Goal: Information Seeking & Learning: Learn about a topic

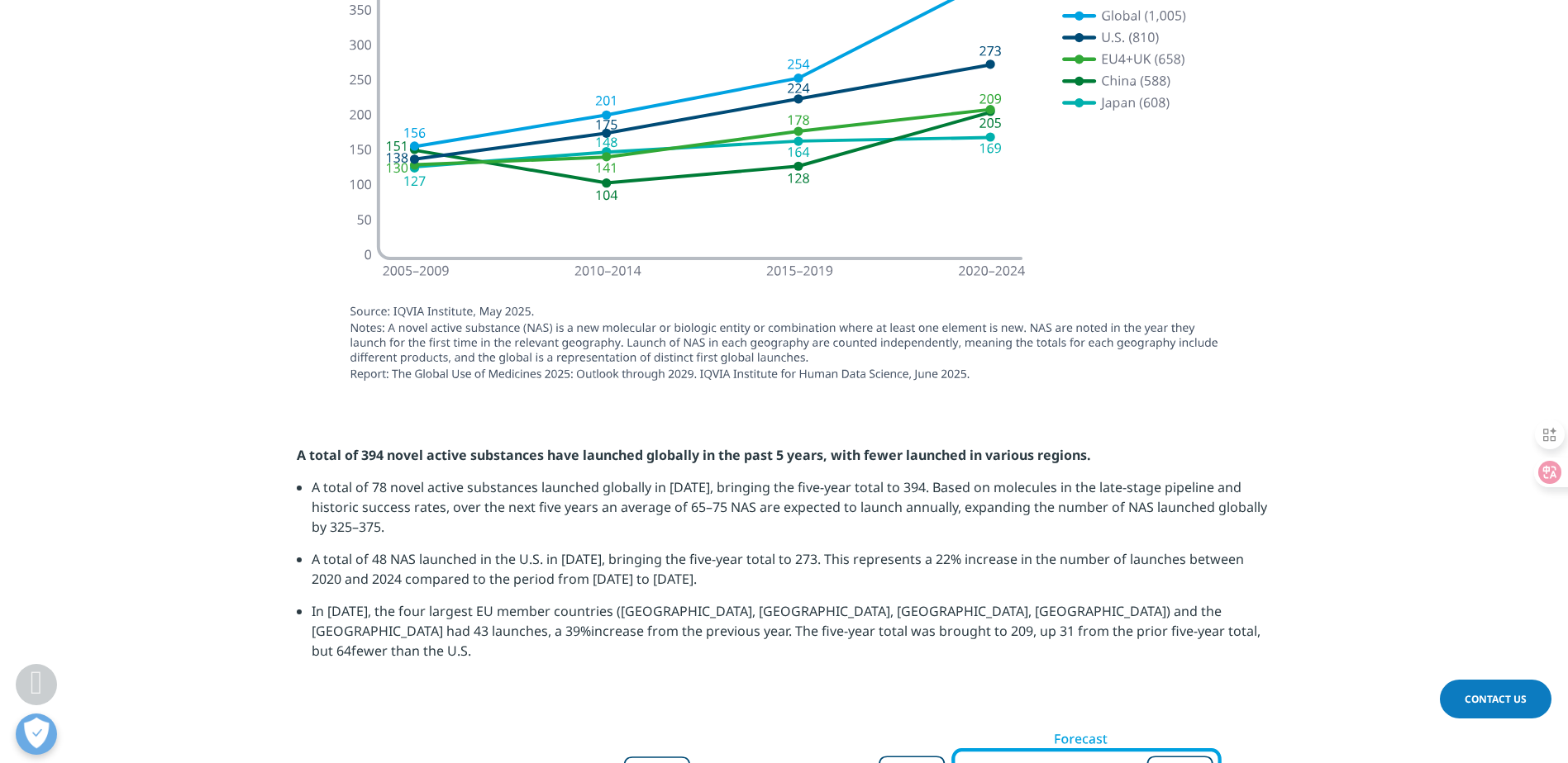
scroll to position [1900, 0]
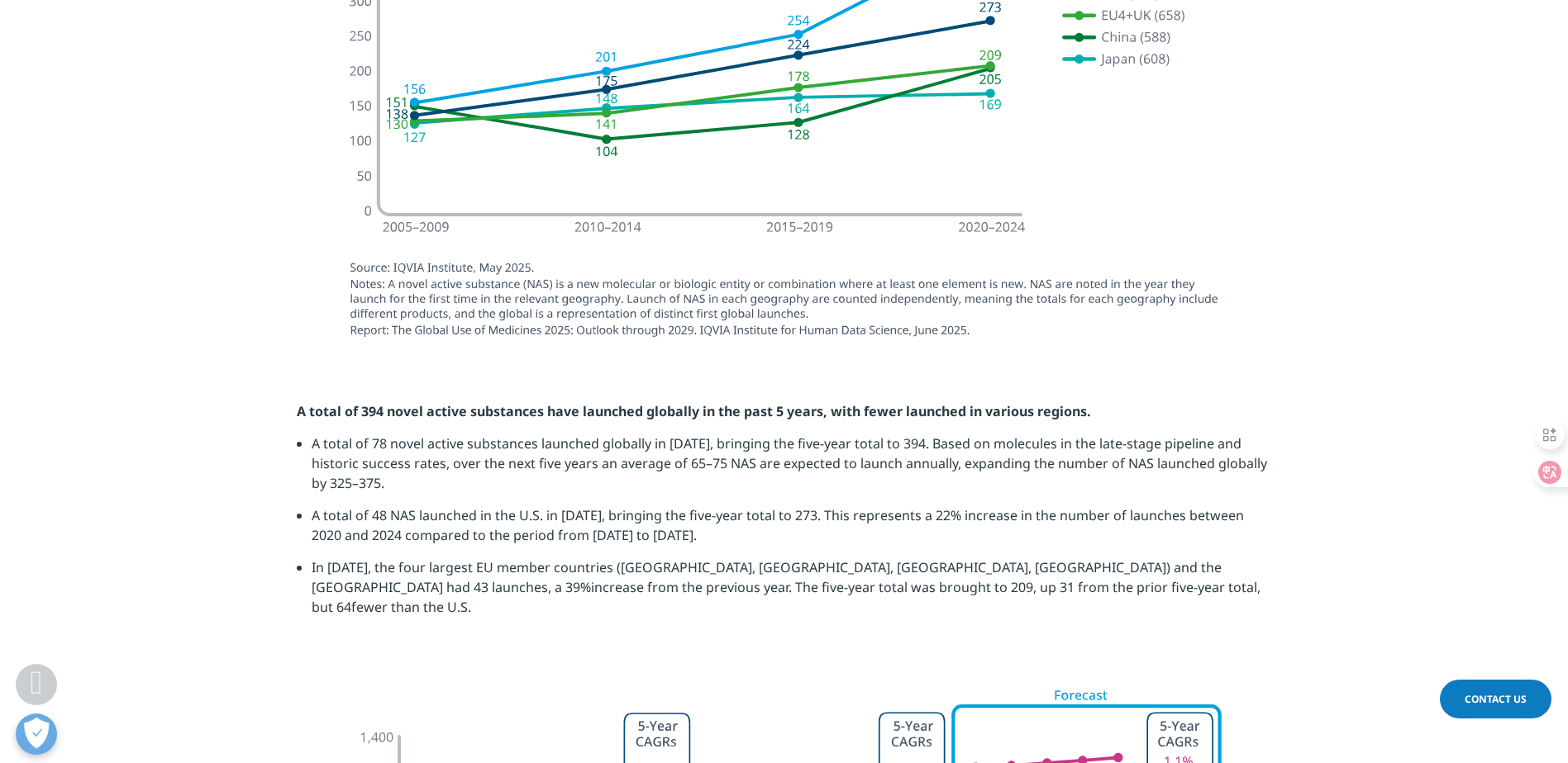
click at [1345, 385] on section "A total of 394 novel active substances have launched globally in the past 5 yea…" at bounding box center [784, 515] width 1568 height 311
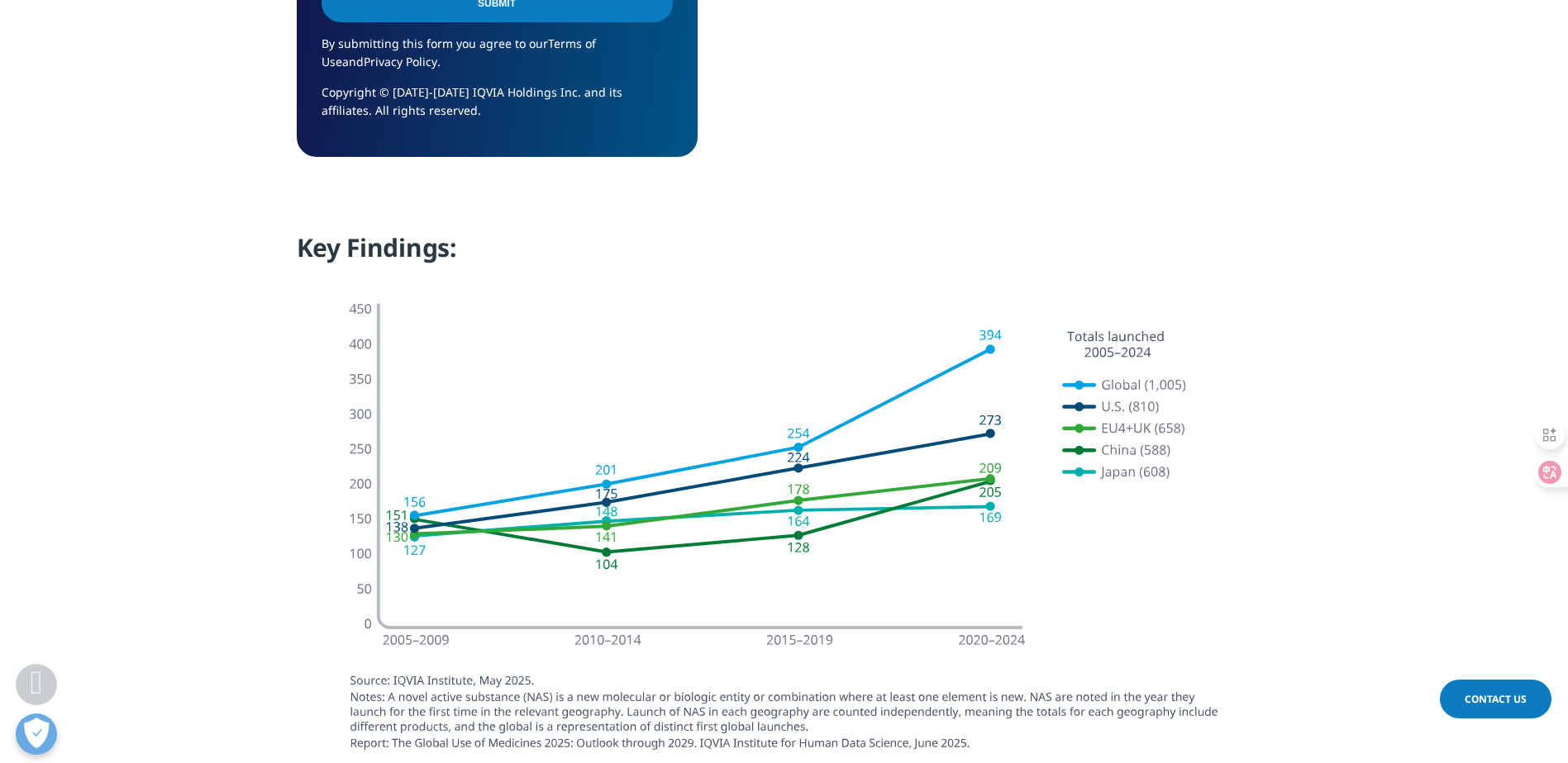
scroll to position [2231, 0]
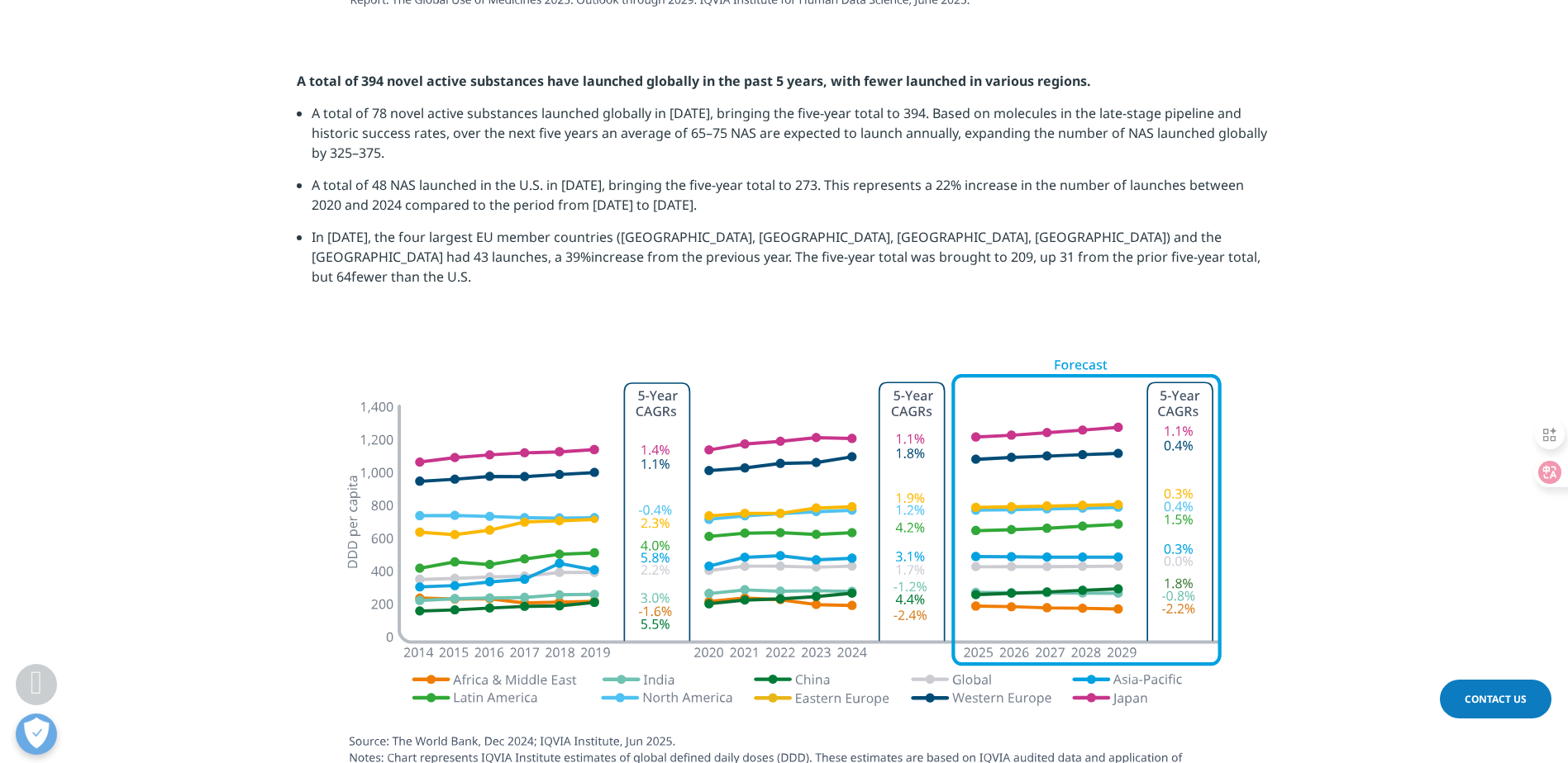
click at [1312, 358] on section at bounding box center [784, 590] width 1568 height 500
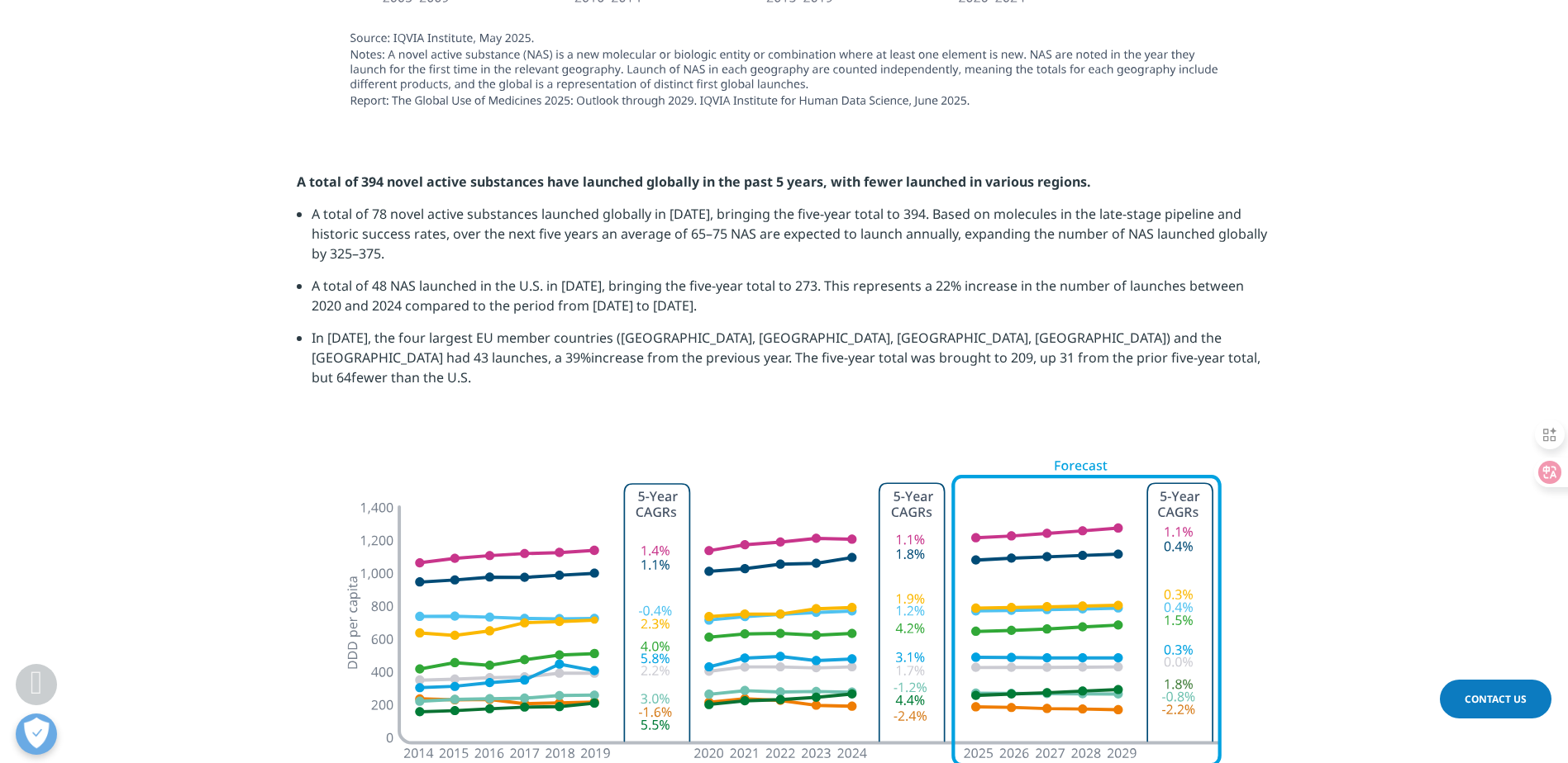
scroll to position [1983, 0]
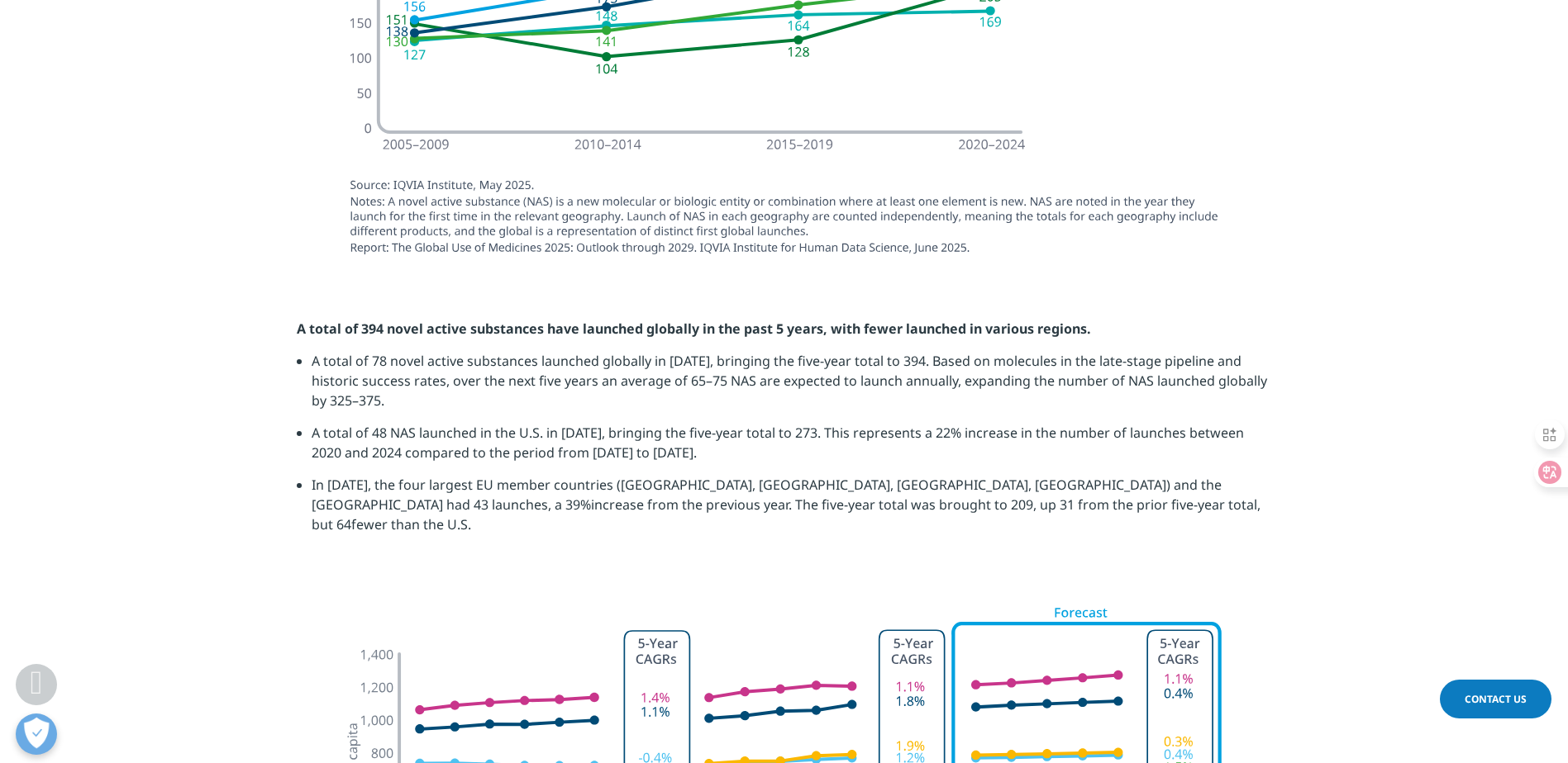
click at [1318, 324] on section "A total of 394 novel active substances have launched globally in the past 5 yea…" at bounding box center [784, 433] width 1568 height 311
click at [1318, 323] on section "A total of 394 novel active substances have launched globally in the past 5 yea…" at bounding box center [784, 433] width 1568 height 311
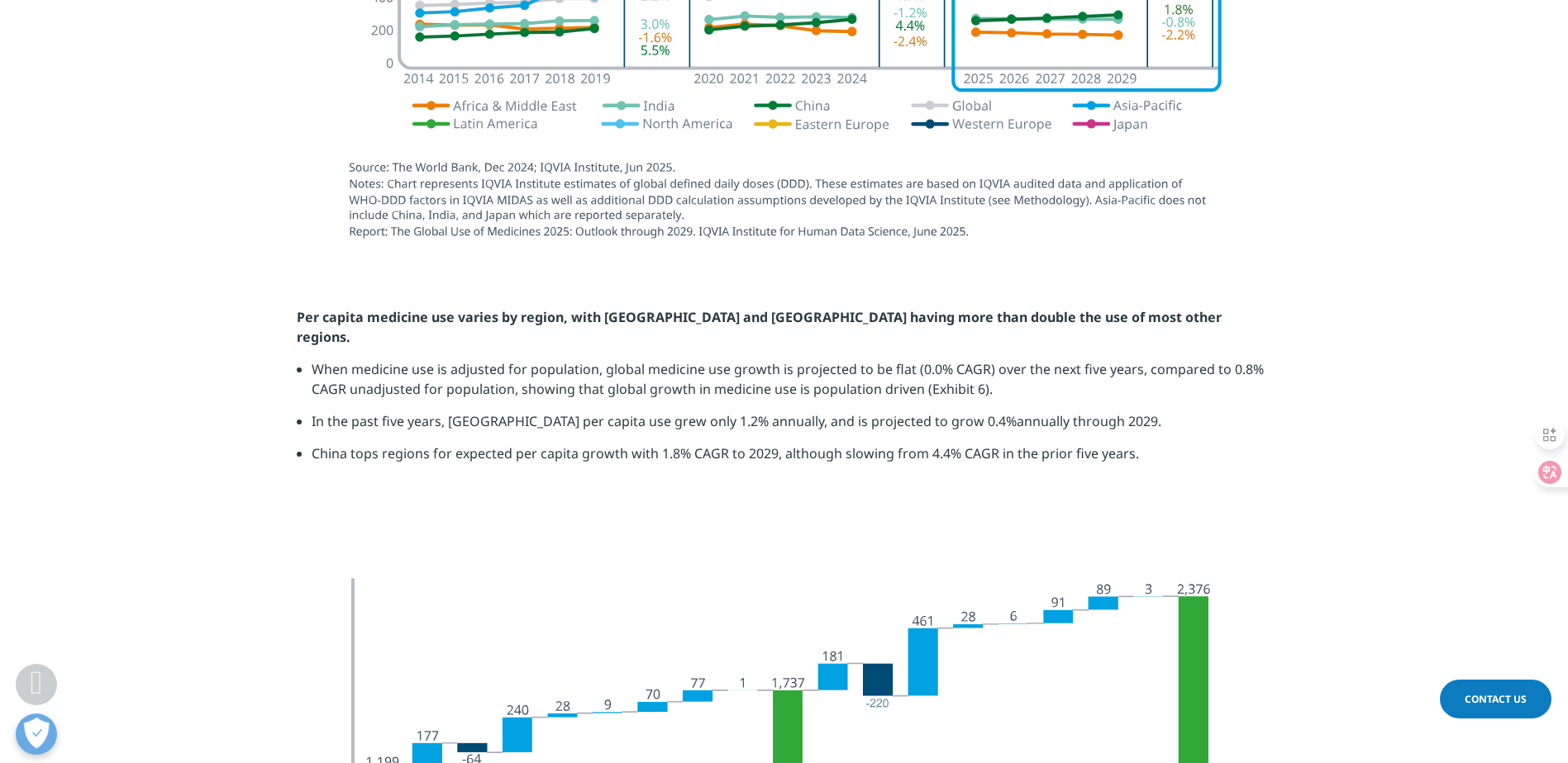
scroll to position [2809, 0]
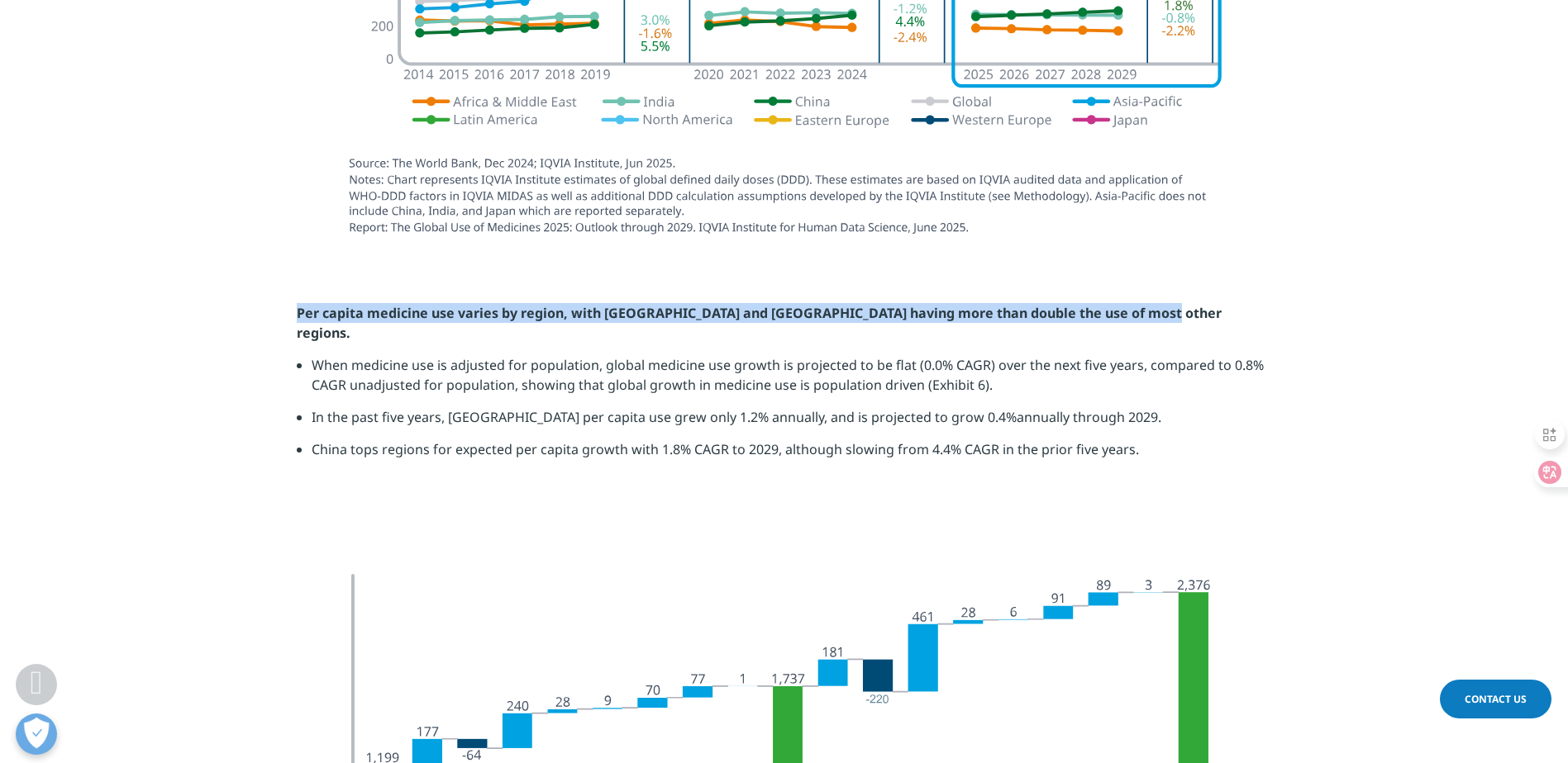
drag, startPoint x: 299, startPoint y: 291, endPoint x: 1156, endPoint y: 302, distance: 857.1
click at [1156, 303] on p "Per capita medicine use varies by region, with [GEOGRAPHIC_DATA] and [GEOGRAPHI…" at bounding box center [784, 329] width 975 height 52
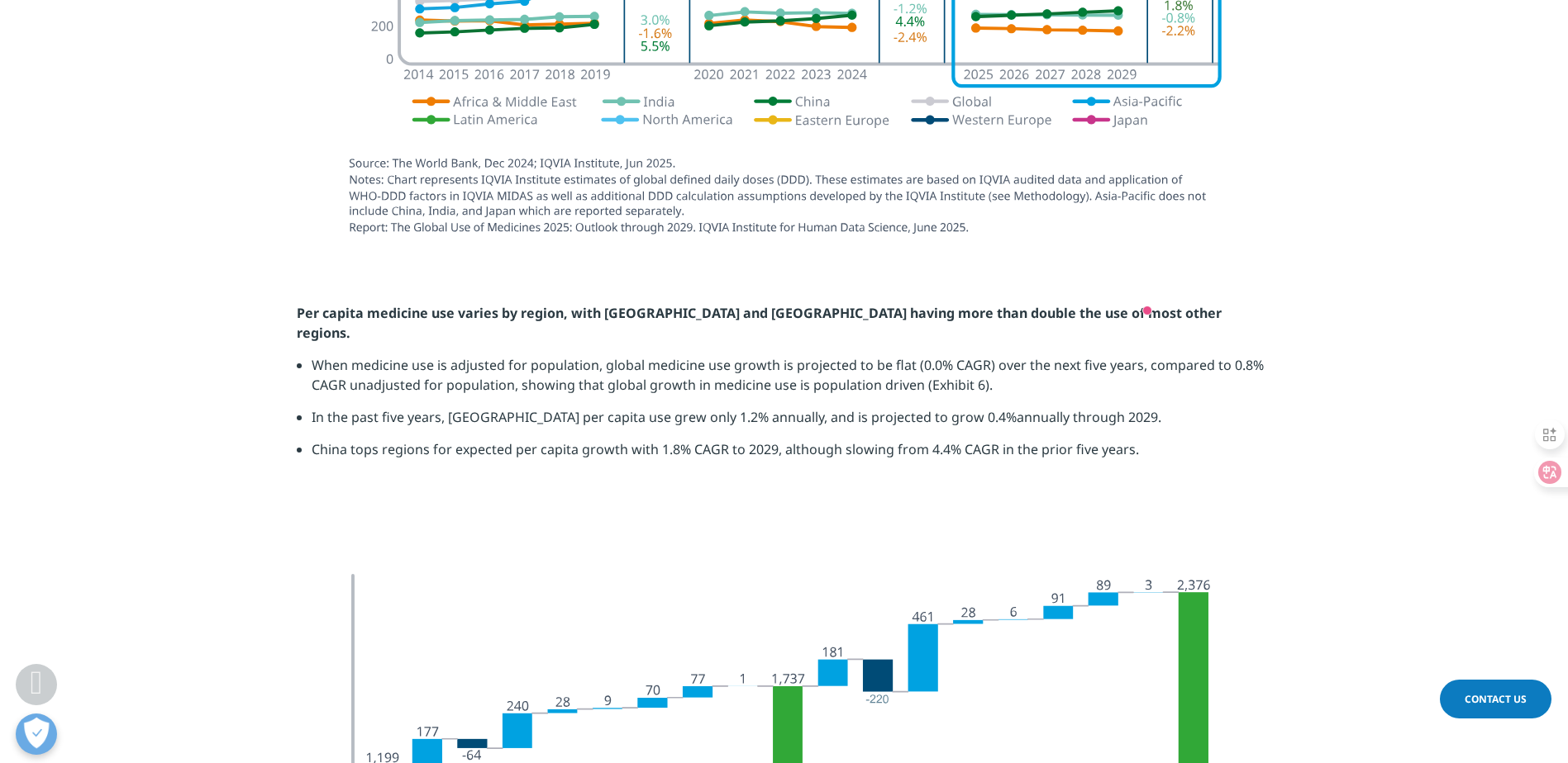
click at [450, 355] on li "When medicine use is adjusted for population, global medicine use growth is pro…" at bounding box center [792, 381] width 960 height 52
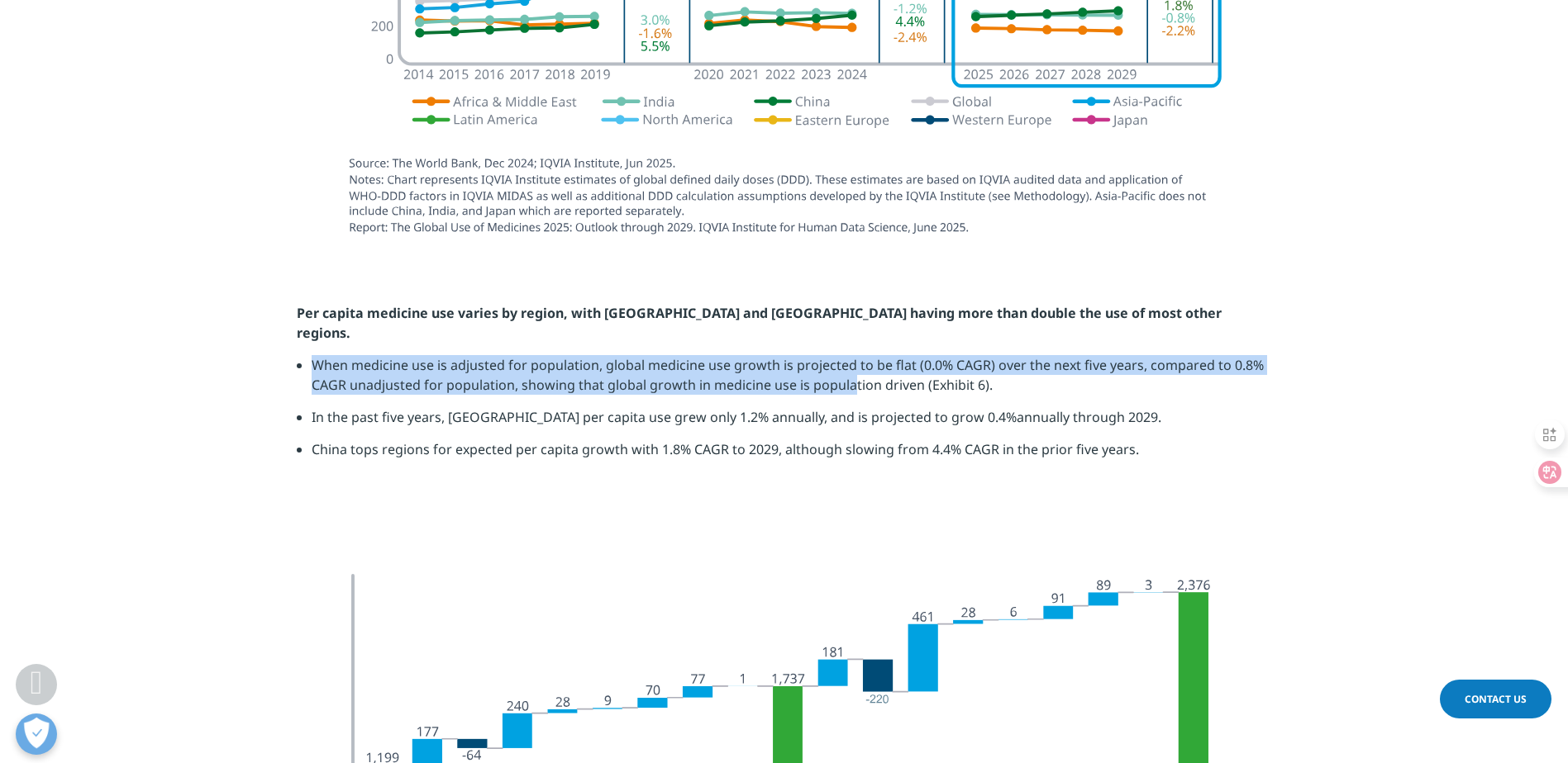
drag, startPoint x: 312, startPoint y: 326, endPoint x: 852, endPoint y: 345, distance: 540.3
click at [852, 355] on li "When medicine use is adjusted for population, global medicine use growth is pro…" at bounding box center [792, 381] width 960 height 52
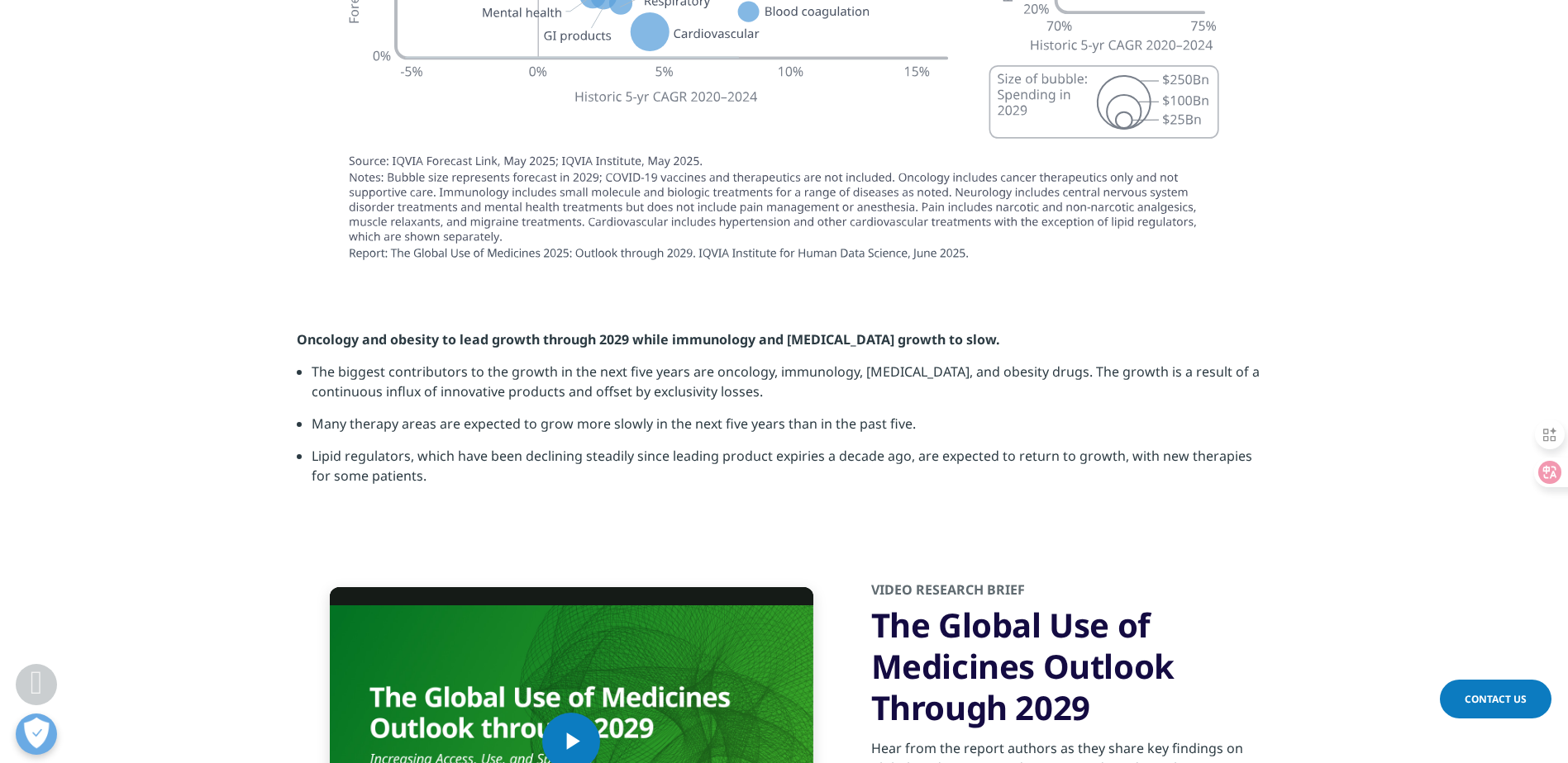
scroll to position [5287, 0]
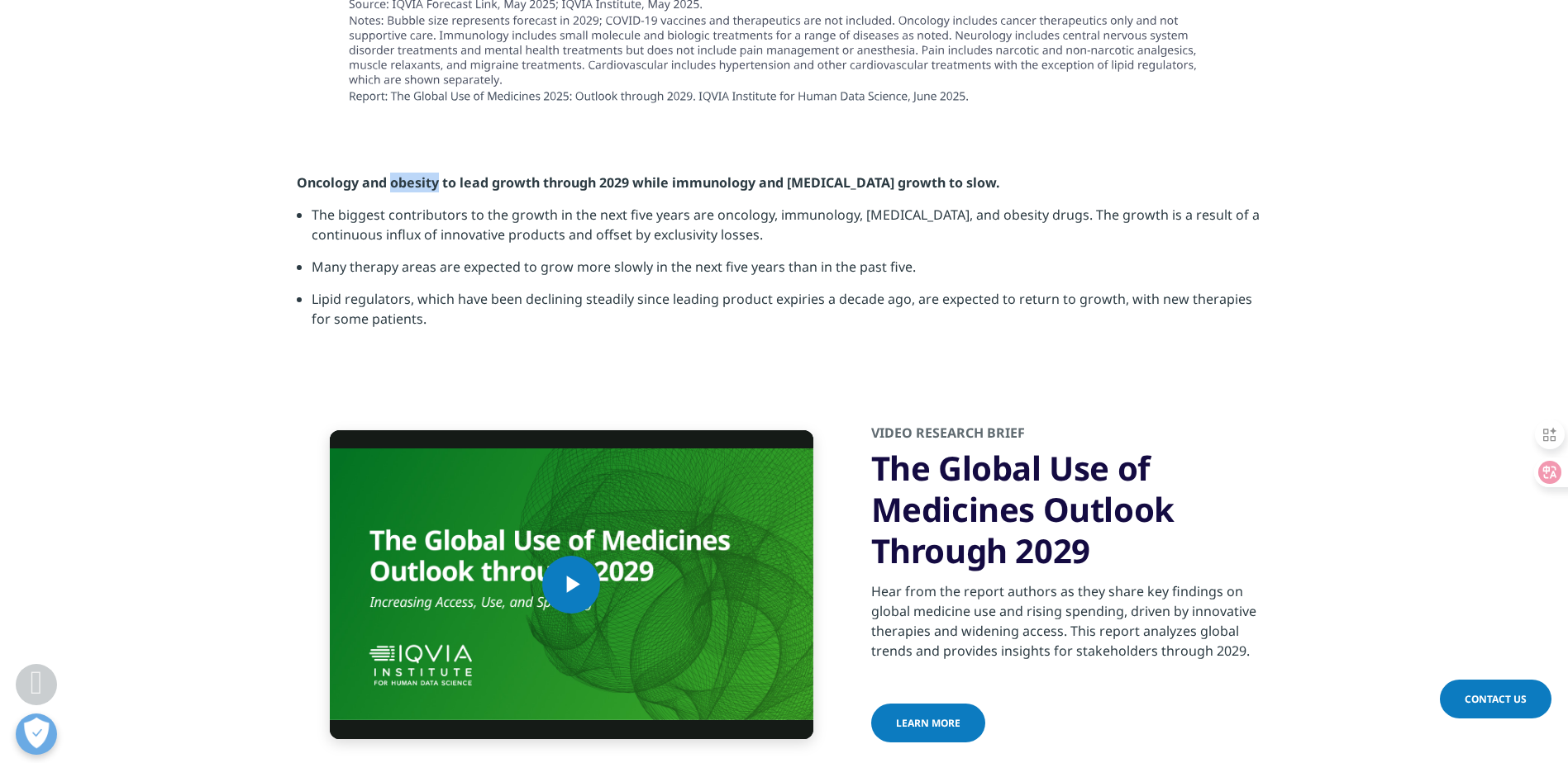
drag, startPoint x: 392, startPoint y: 126, endPoint x: 435, endPoint y: 129, distance: 43.1
click at [435, 174] on strong "Oncology and obesity to lead growth through 2029 while immunology and [MEDICAL_…" at bounding box center [648, 182] width 703 height 18
copy strong "obesity"
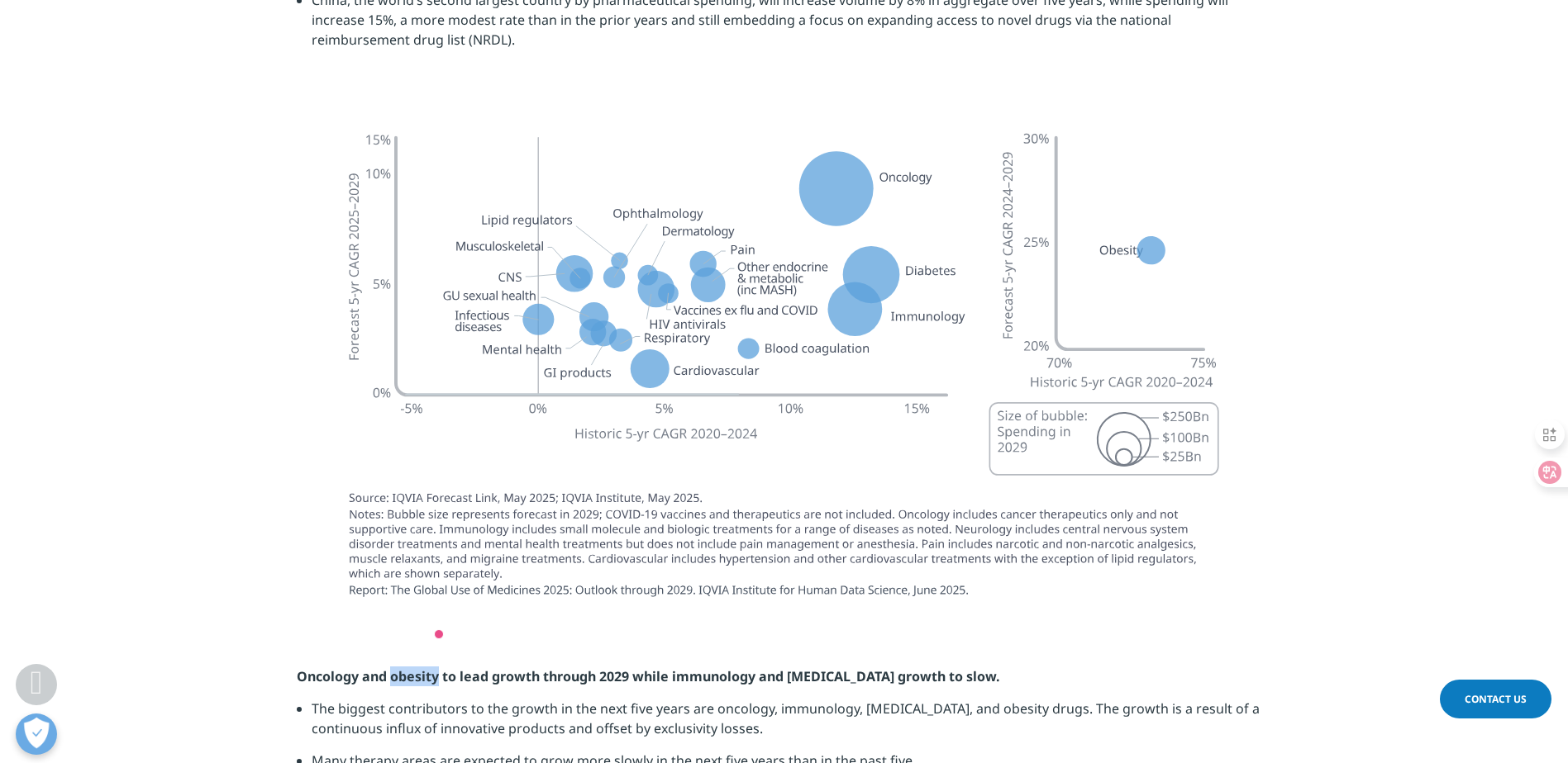
scroll to position [4791, 0]
click at [1369, 202] on section at bounding box center [784, 366] width 1568 height 522
click at [1367, 230] on section at bounding box center [784, 366] width 1568 height 522
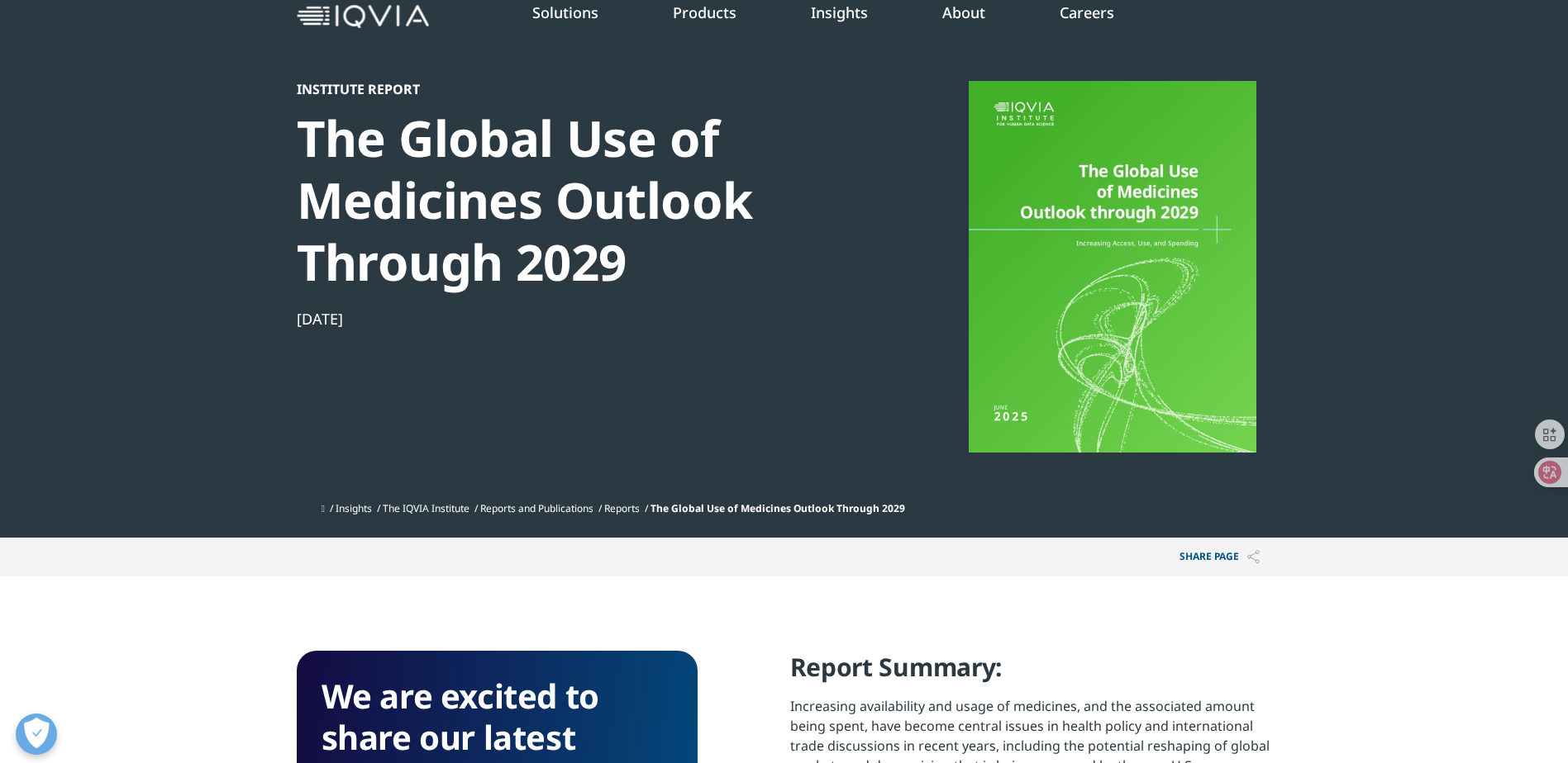
scroll to position [0, 0]
